Goal: Find specific page/section: Find specific page/section

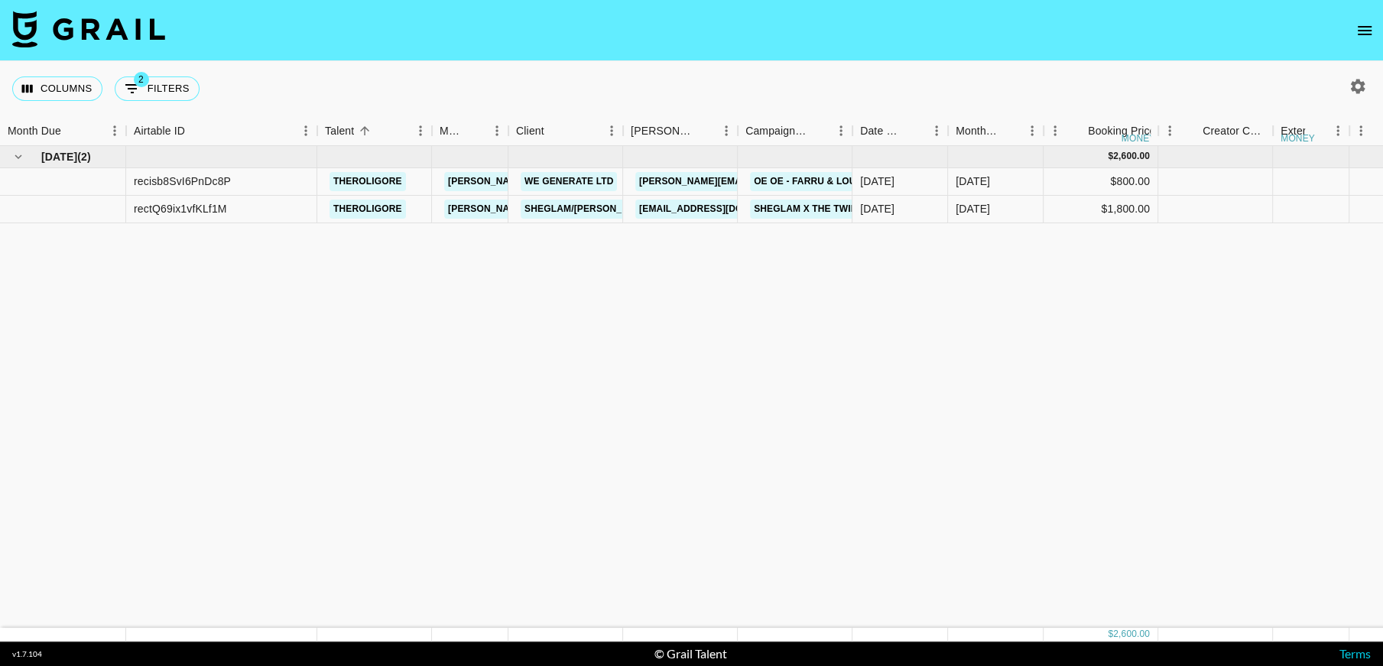
click at [1360, 34] on icon "open drawer" at bounding box center [1365, 30] width 14 height 9
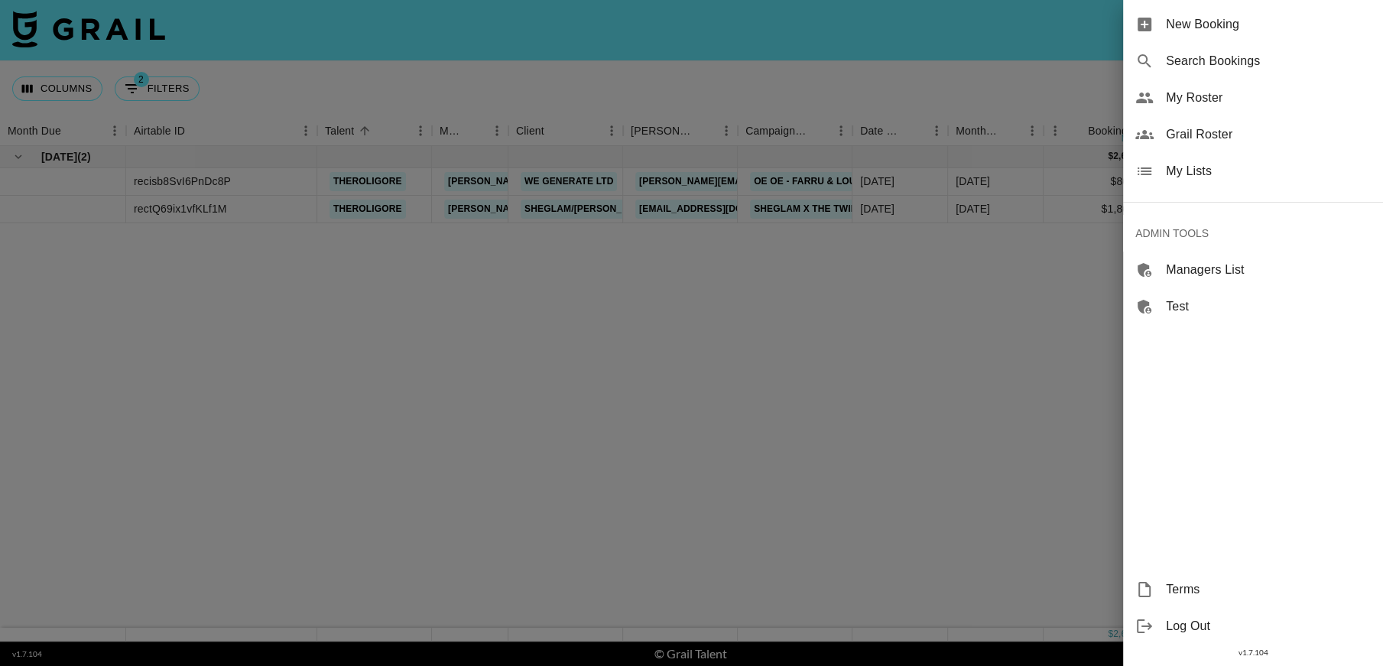
click at [1197, 138] on span "Grail Roster" at bounding box center [1268, 134] width 205 height 18
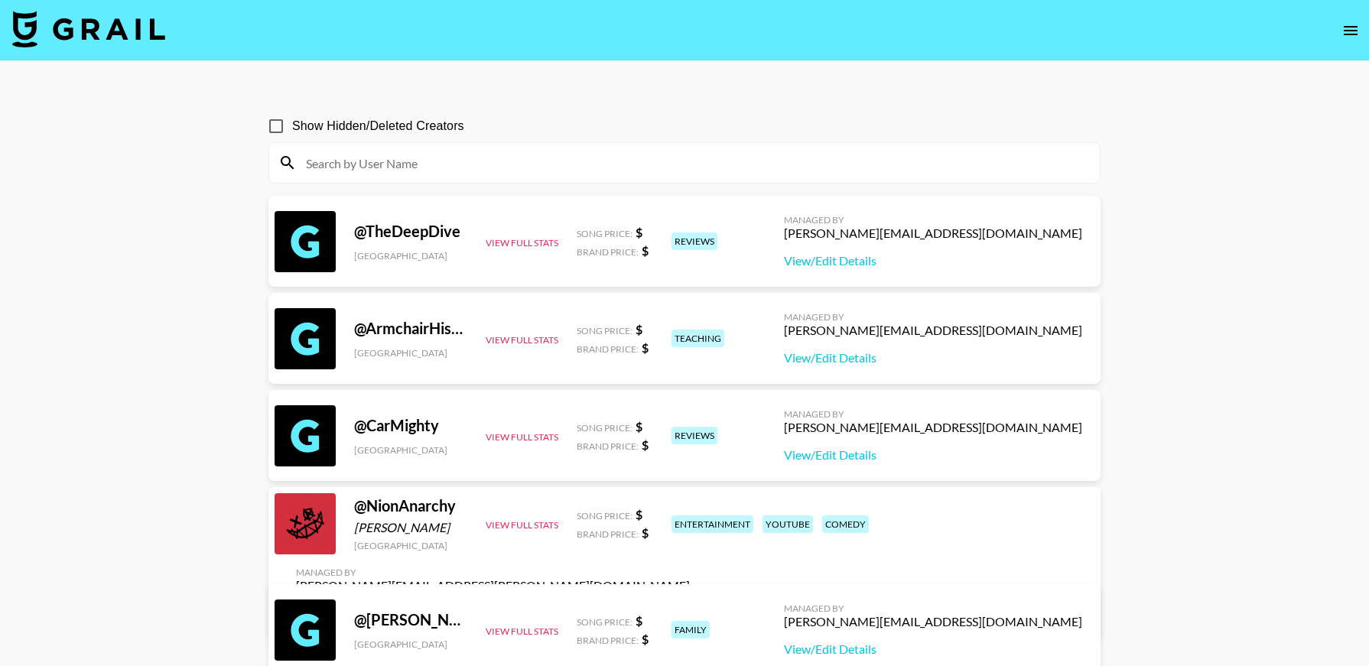
click at [519, 167] on input at bounding box center [694, 163] width 794 height 24
paste input "badgalsavvv"
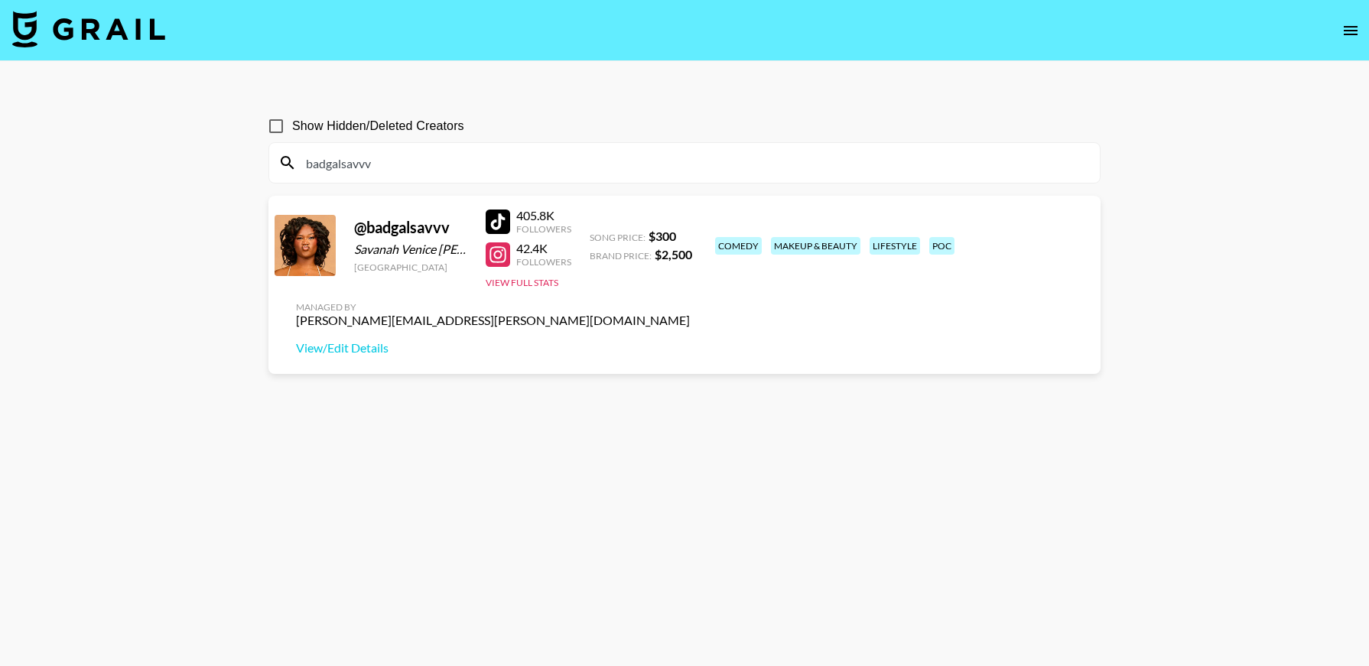
click at [474, 160] on input "badgalsavvv" at bounding box center [694, 163] width 794 height 24
paste input "meghanco"
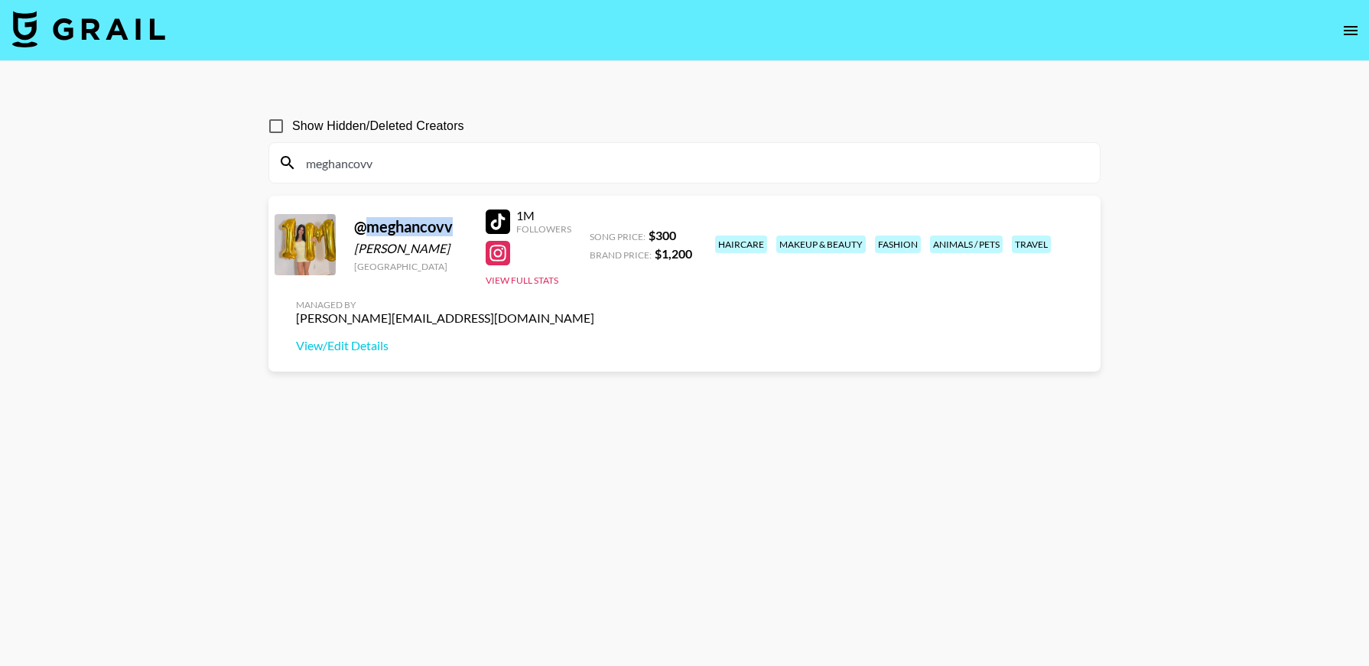
drag, startPoint x: 450, startPoint y: 227, endPoint x: 367, endPoint y: 224, distance: 82.6
click at [367, 224] on div "@ meghancovv" at bounding box center [410, 226] width 113 height 19
copy div "meghancovv"
click at [528, 155] on input "meghancovv" at bounding box center [694, 163] width 794 height 24
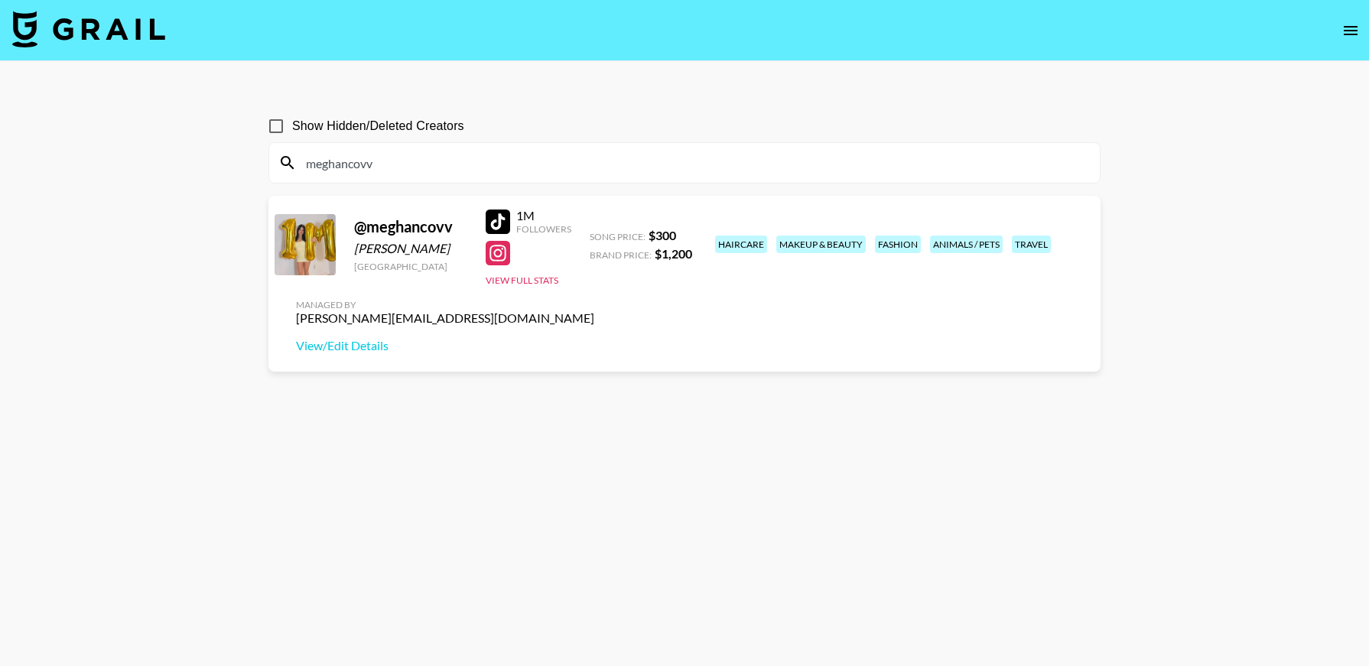
click at [528, 155] on input "meghancovv" at bounding box center [694, 163] width 794 height 24
paste input "afuzzi"
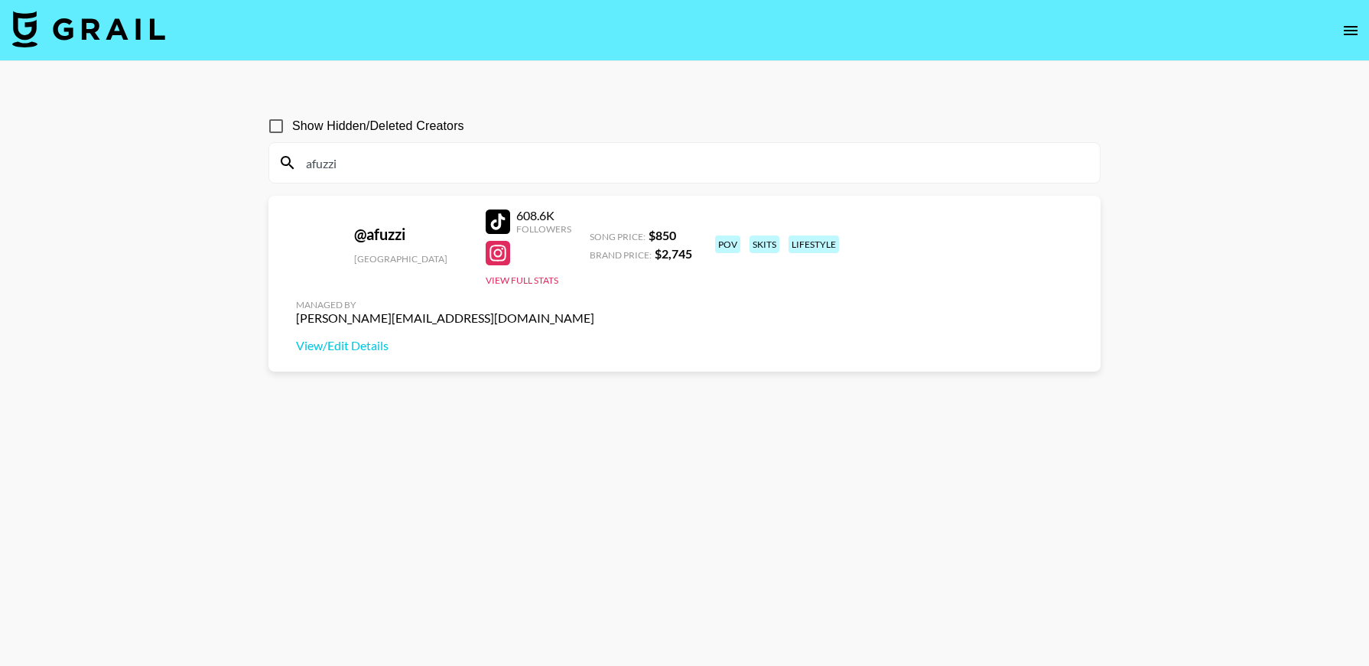
type input "afuzzi"
click at [1347, 28] on icon "open drawer" at bounding box center [1350, 30] width 18 height 18
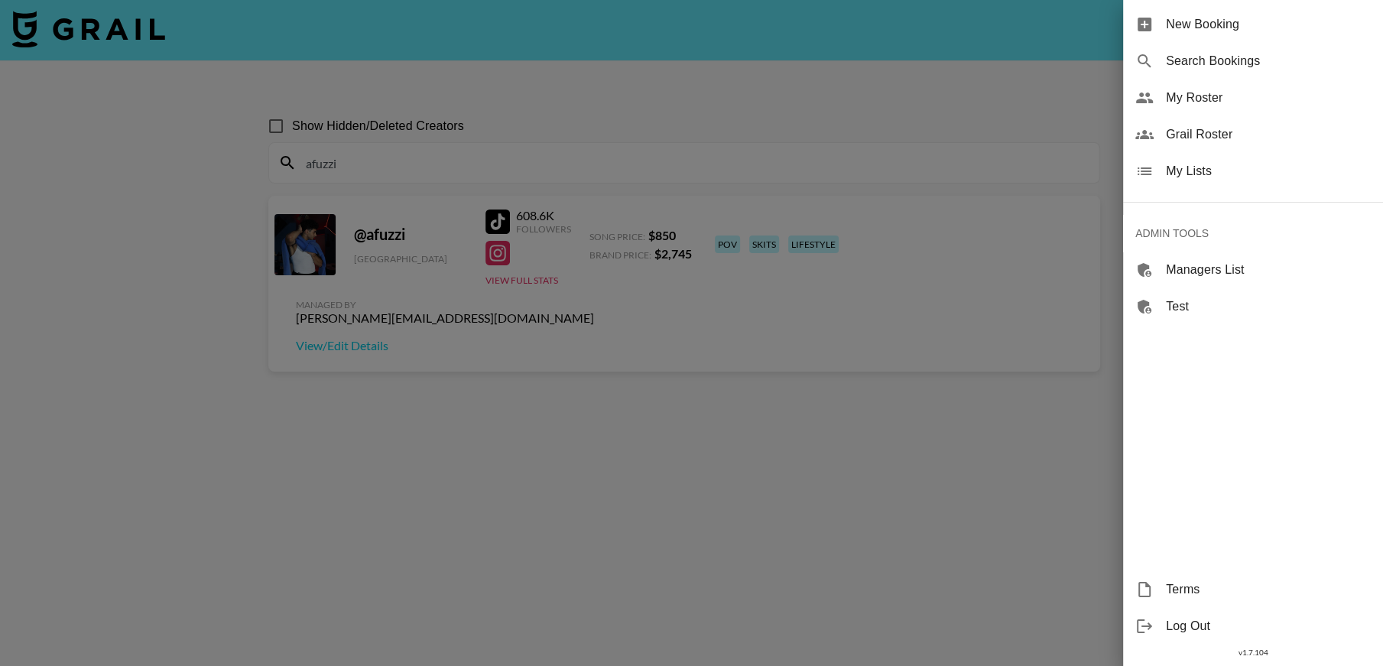
click at [1213, 168] on span "My Lists" at bounding box center [1268, 171] width 205 height 18
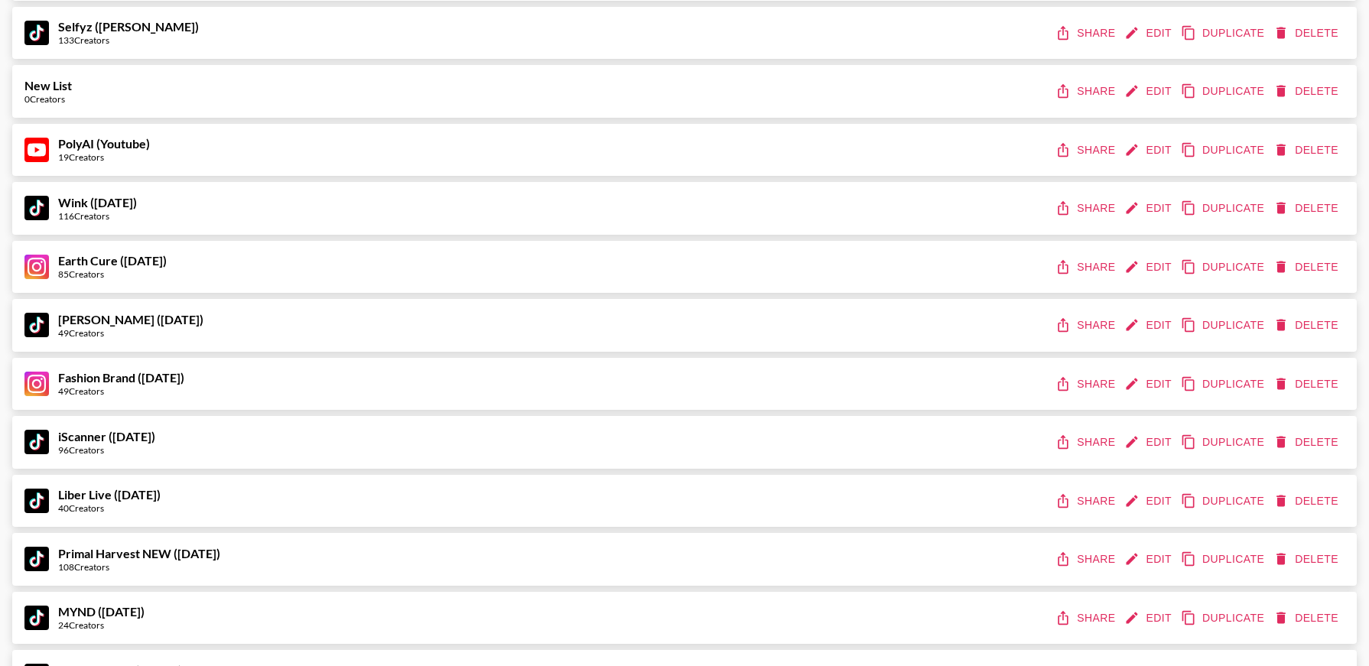
scroll to position [9582, 0]
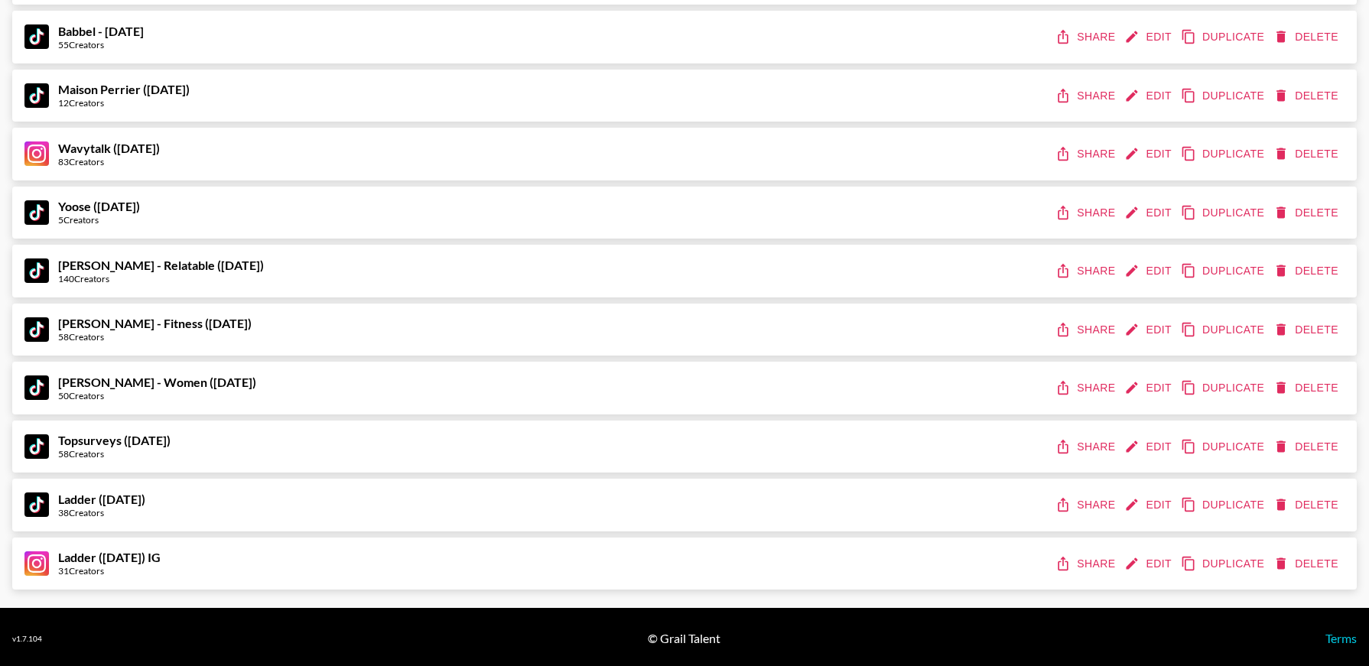
click at [1072, 447] on button "Share" at bounding box center [1086, 447] width 69 height 28
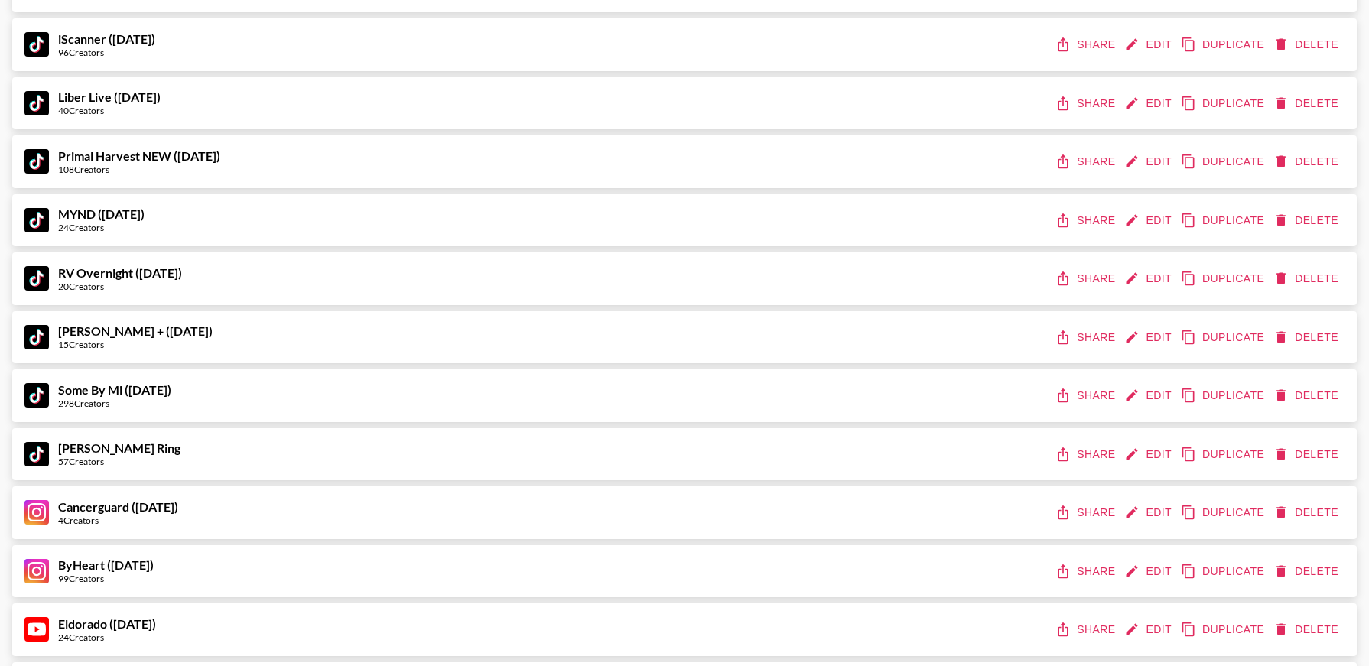
scroll to position [0, 0]
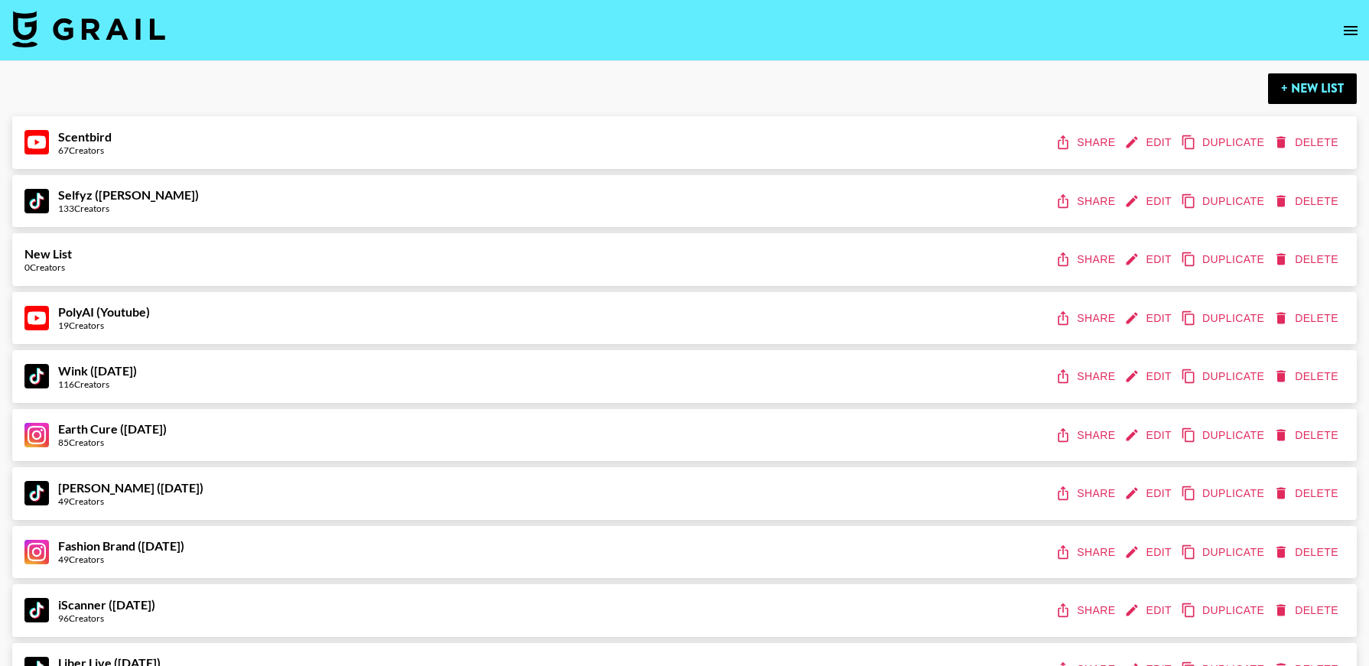
click at [1348, 31] on icon "open drawer" at bounding box center [1350, 30] width 18 height 18
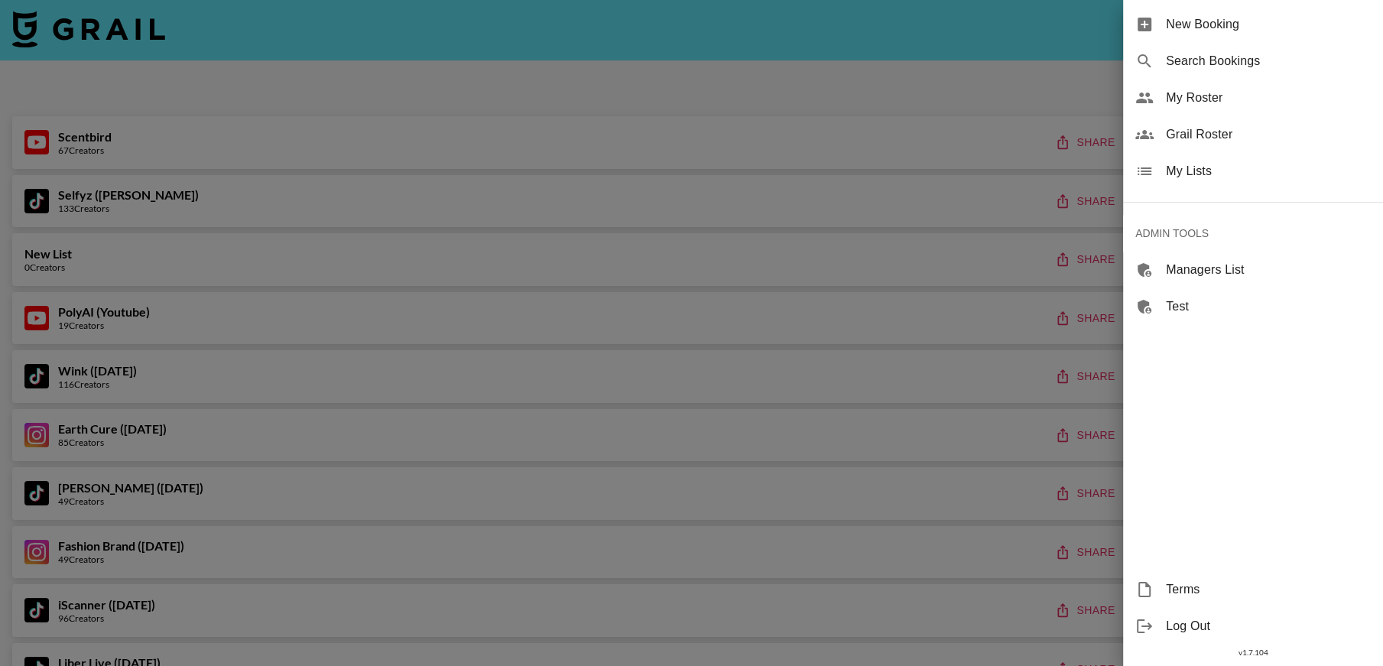
click at [1186, 134] on span "Grail Roster" at bounding box center [1268, 134] width 205 height 18
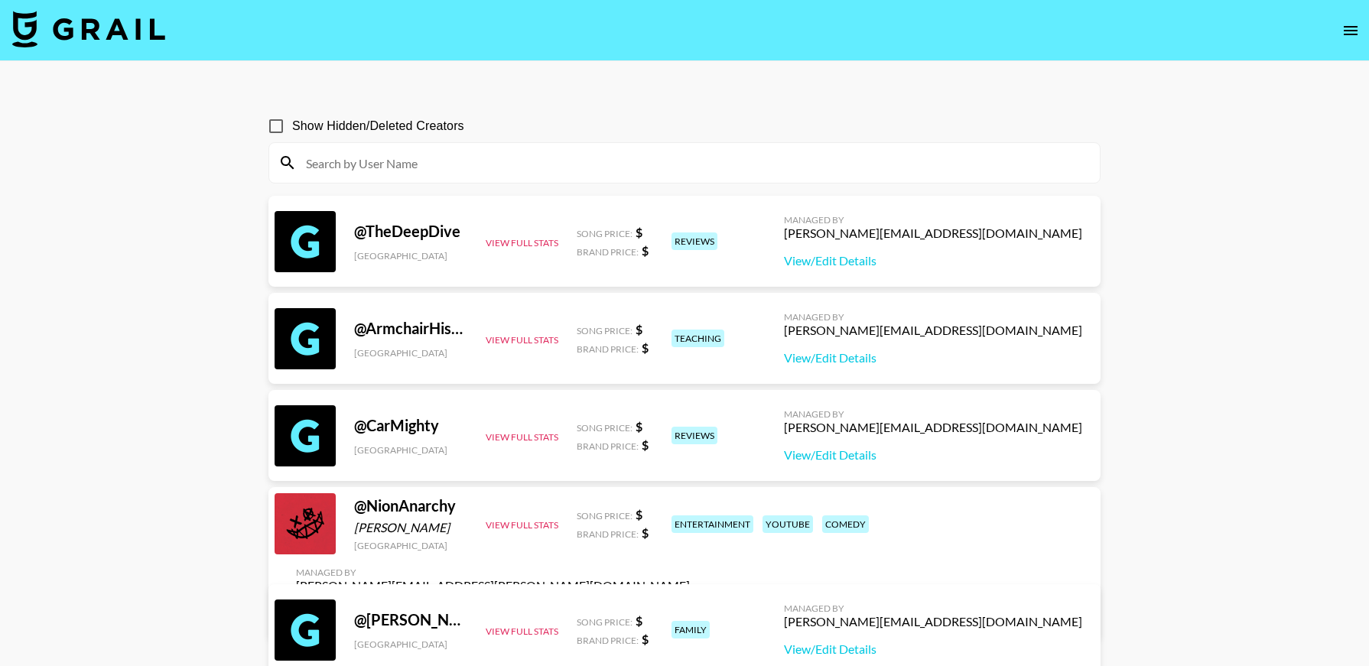
click at [531, 163] on input at bounding box center [694, 163] width 794 height 24
paste input "jennsulewski21"
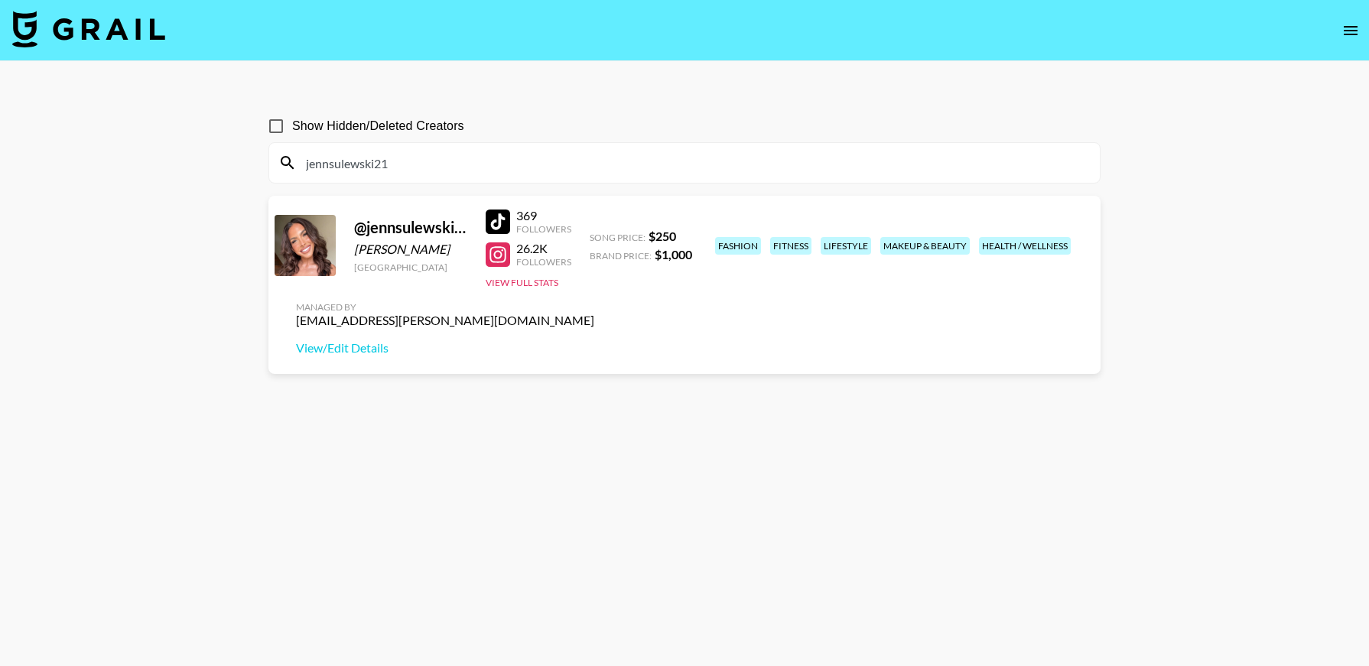
click at [440, 158] on input "jennsulewski21" at bounding box center [694, 163] width 794 height 24
paste input "[PERSON_NAME][DOMAIN_NAME][PERSON_NAME]"
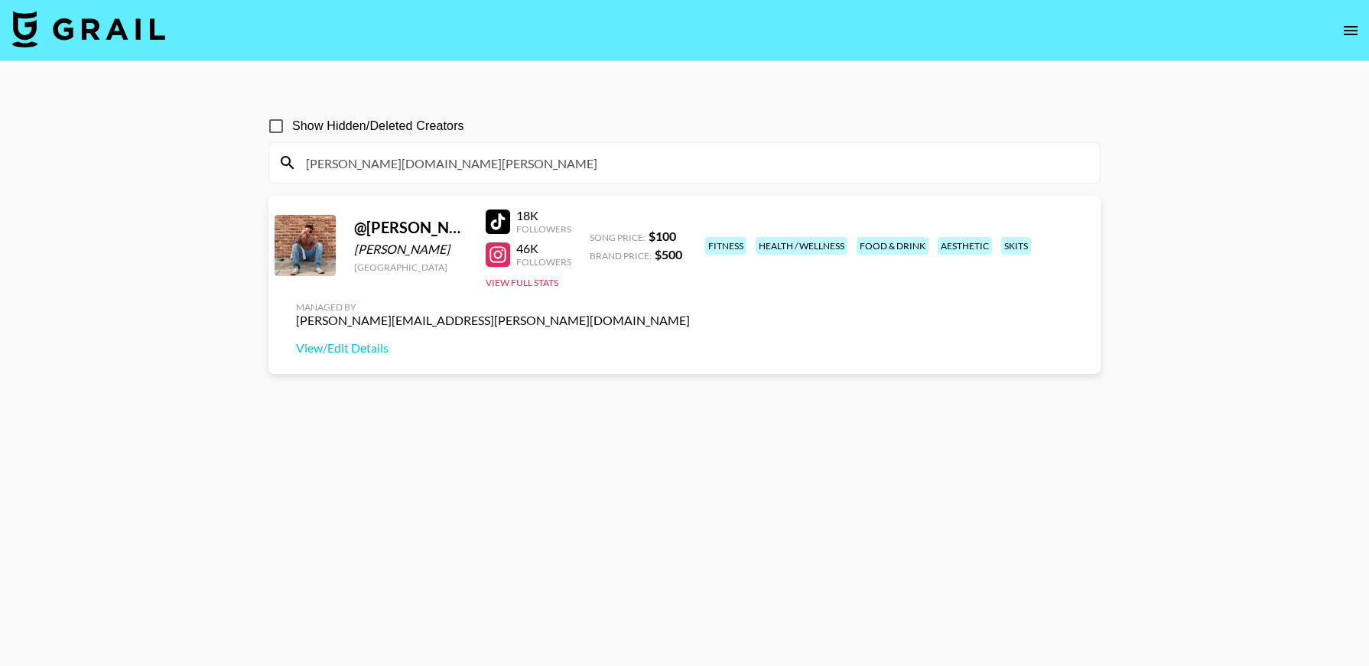
click at [447, 156] on input "[PERSON_NAME][DOMAIN_NAME][PERSON_NAME]" at bounding box center [694, 163] width 794 height 24
paste input "lukexsarahh"
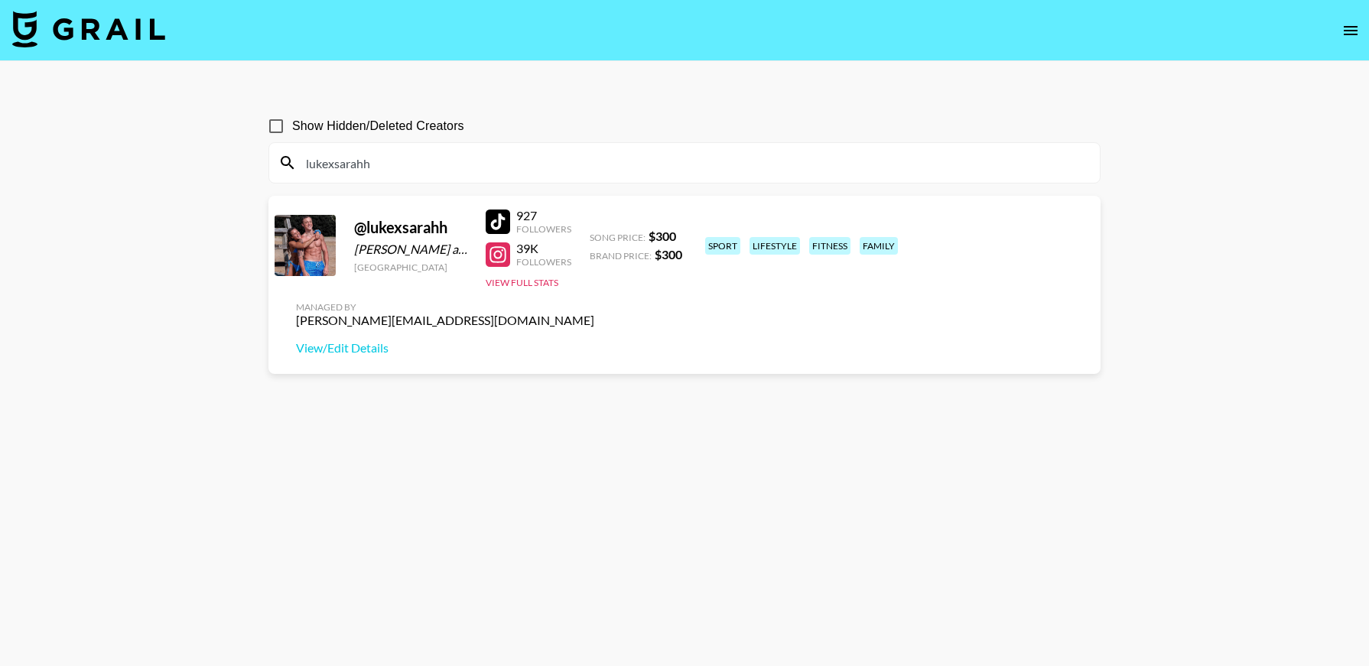
click at [471, 156] on input "lukexsarahh" at bounding box center [694, 163] width 794 height 24
paste input "ibbygardner0"
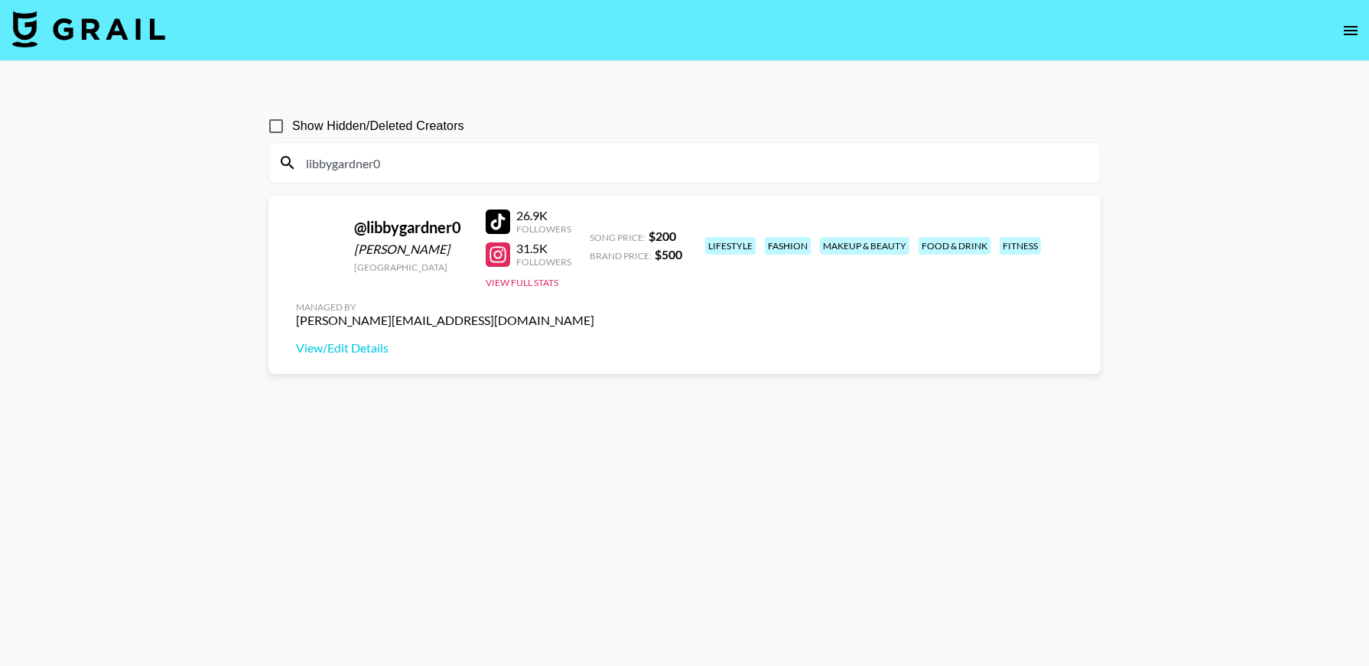
type input "libbygardner0"
click at [396, 163] on input "libbygardner0" at bounding box center [694, 163] width 794 height 24
click at [1273, 206] on main "Show Hidden/Deleted Creators libbygardner0 @ libbygardner0 [PERSON_NAME] [GEOGR…" at bounding box center [684, 369] width 1369 height 617
